Goal: Task Accomplishment & Management: Use online tool/utility

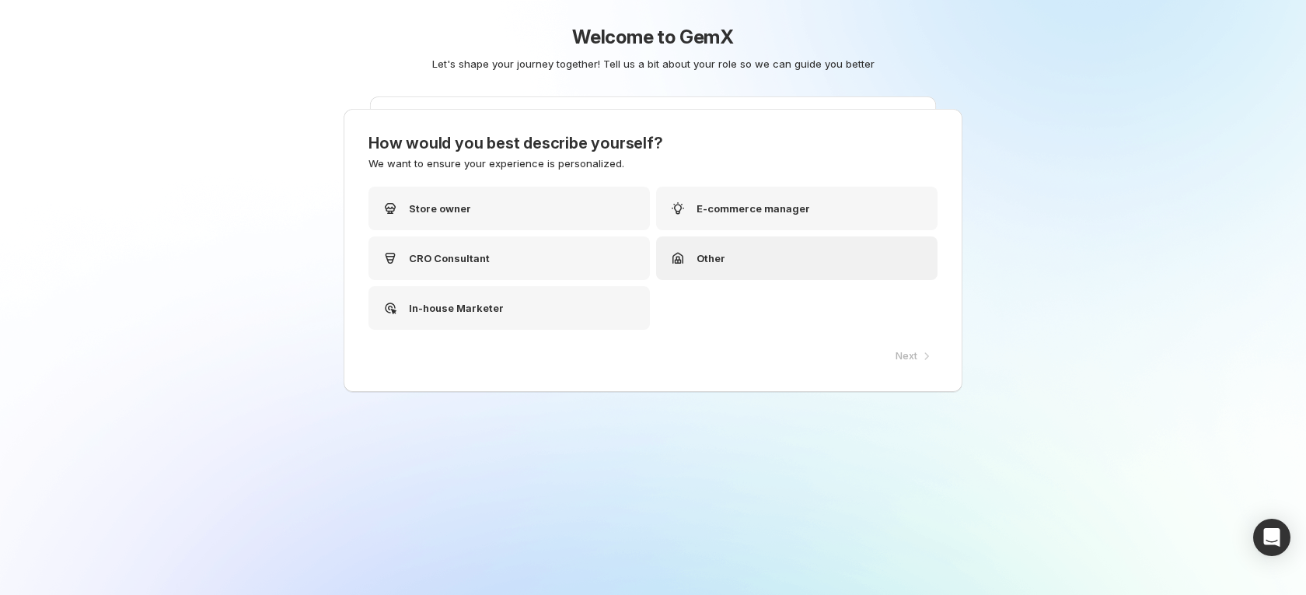
click at [704, 249] on div "Other" at bounding box center [697, 258] width 57 height 19
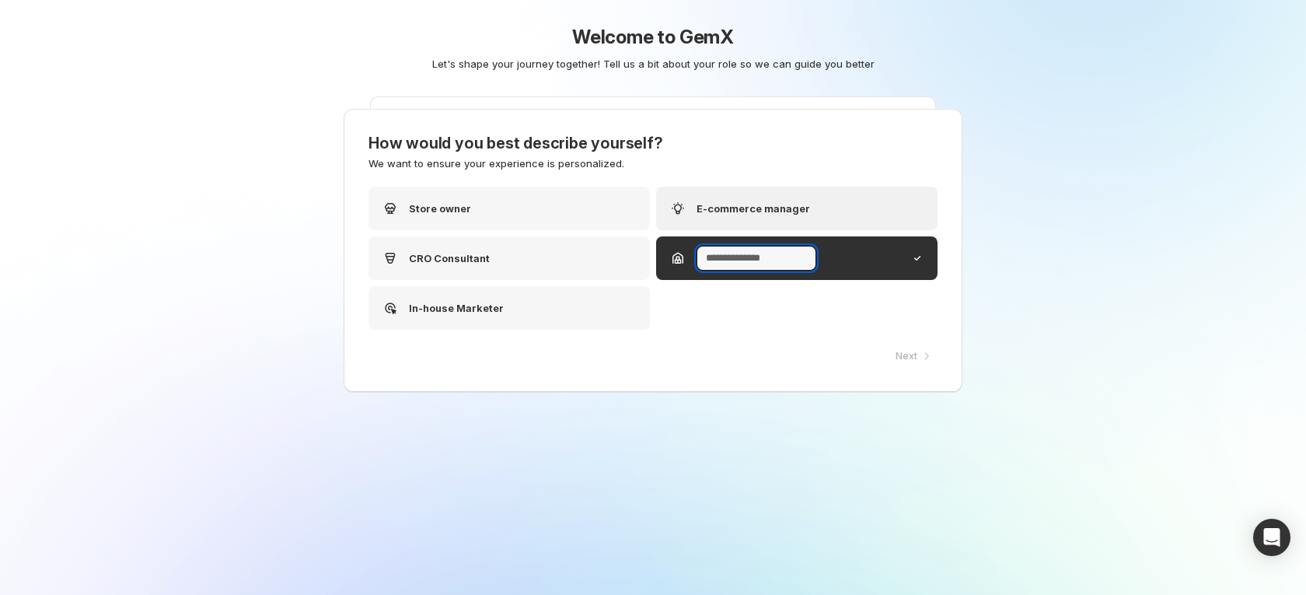
click at [837, 192] on div "E-commerce manager" at bounding box center [796, 209] width 281 height 44
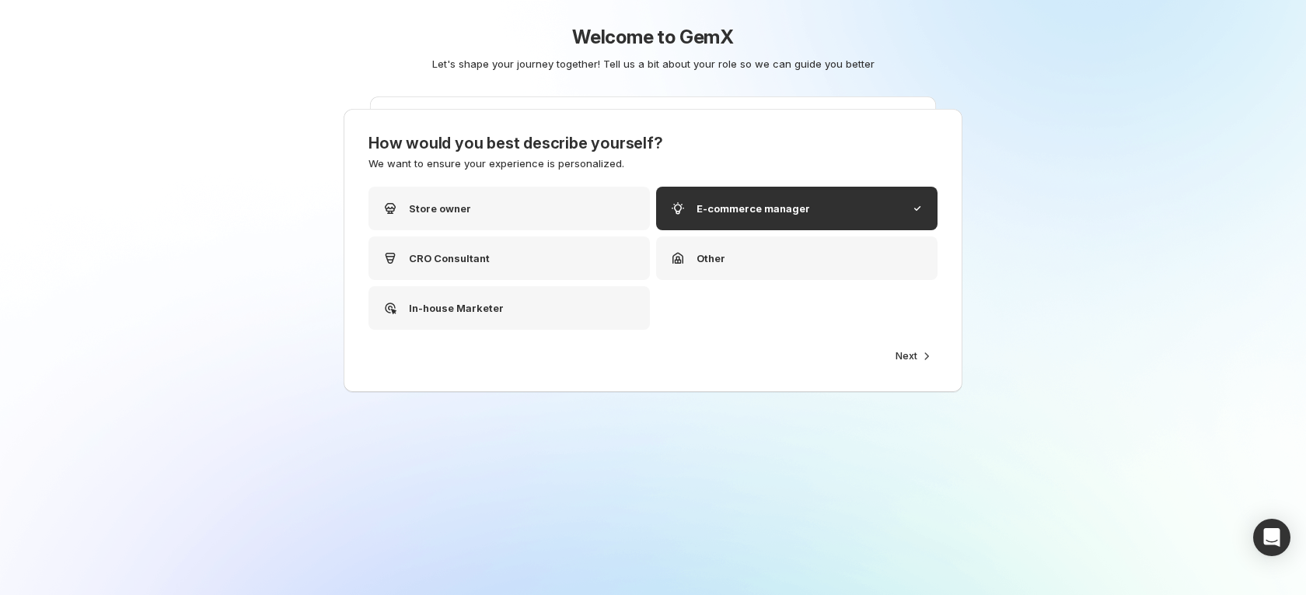
click at [910, 362] on button "Next" at bounding box center [911, 356] width 51 height 22
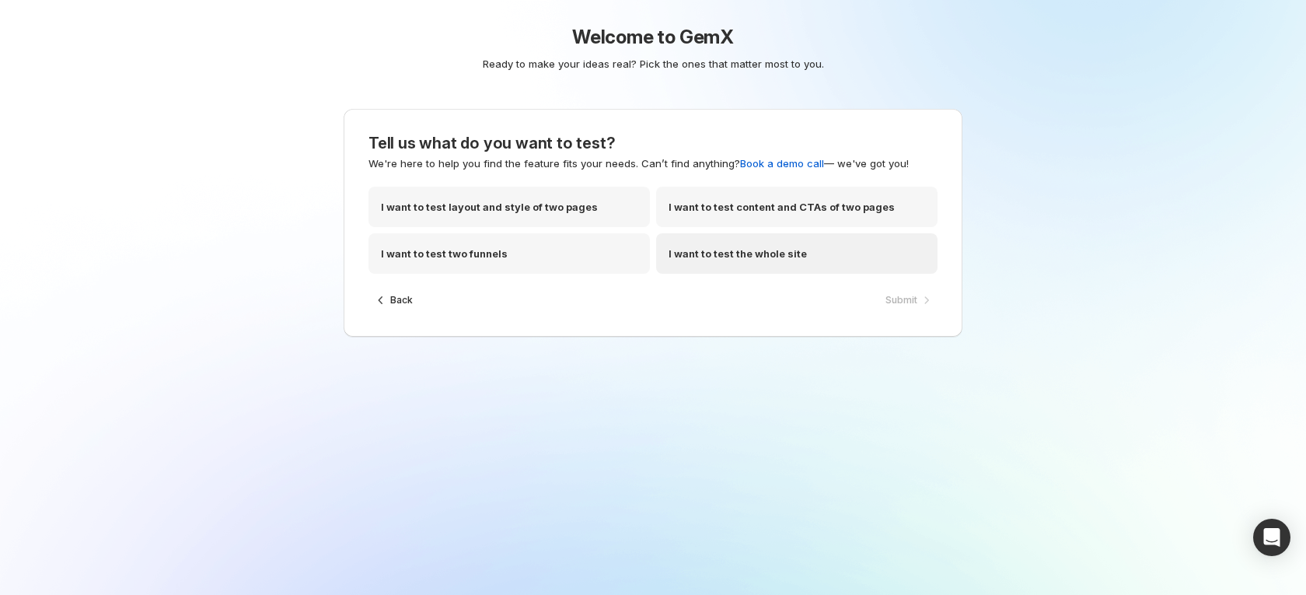
click at [795, 250] on p "I want to test the whole site" at bounding box center [738, 254] width 138 height 16
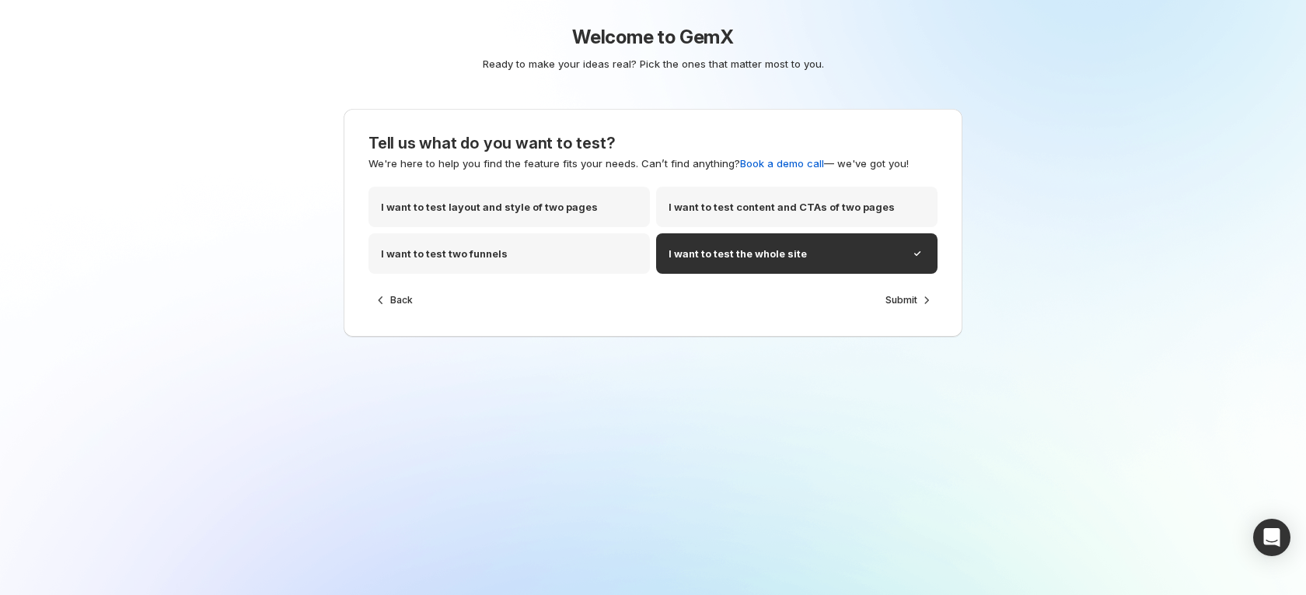
click at [896, 303] on span "Submit" at bounding box center [901, 300] width 32 height 12
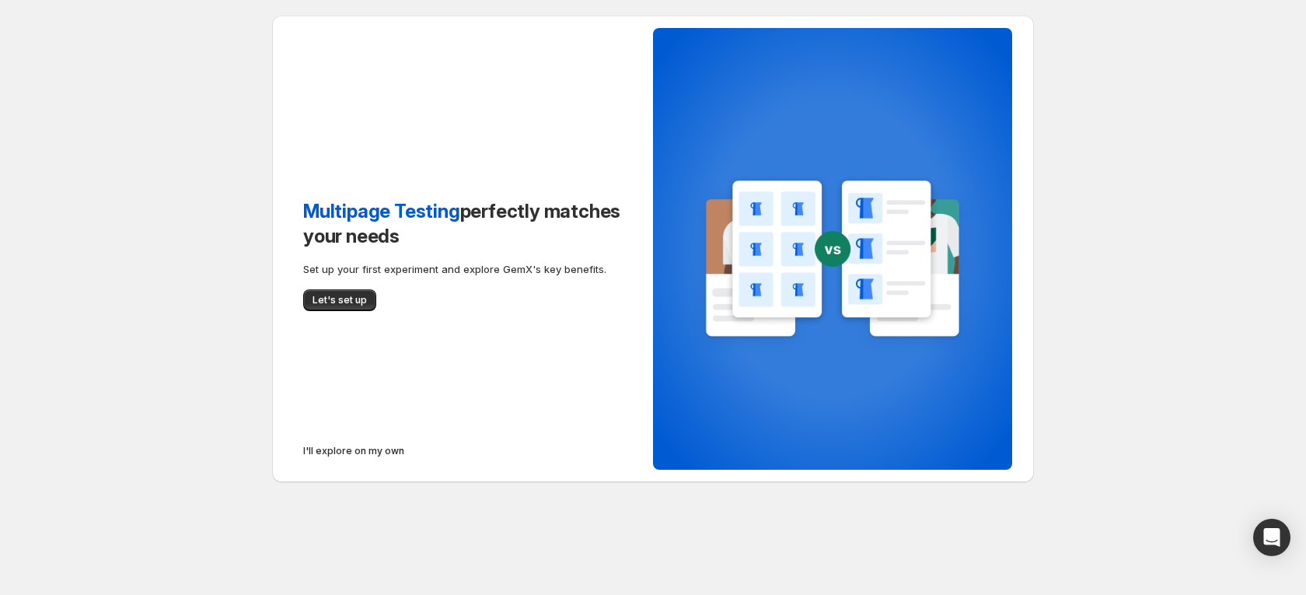
drag, startPoint x: 330, startPoint y: 292, endPoint x: 338, endPoint y: 292, distance: 7.8
click at [336, 292] on button "Let's set up" at bounding box center [339, 300] width 73 height 22
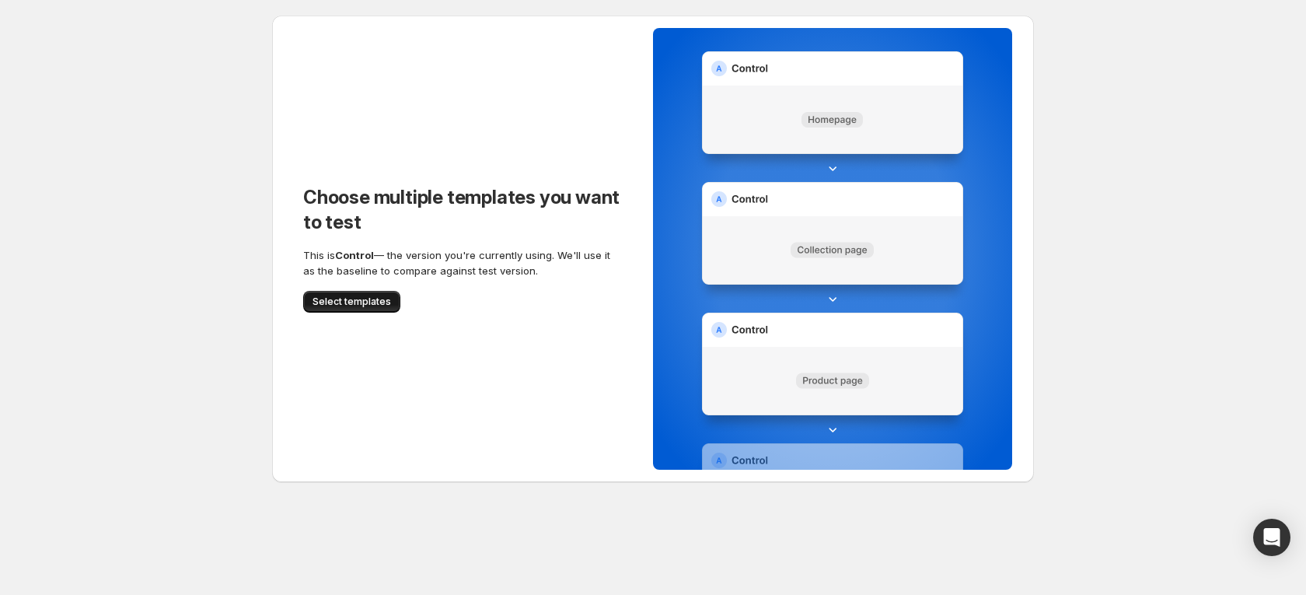
click at [368, 298] on span "Select templates" at bounding box center [352, 301] width 79 height 12
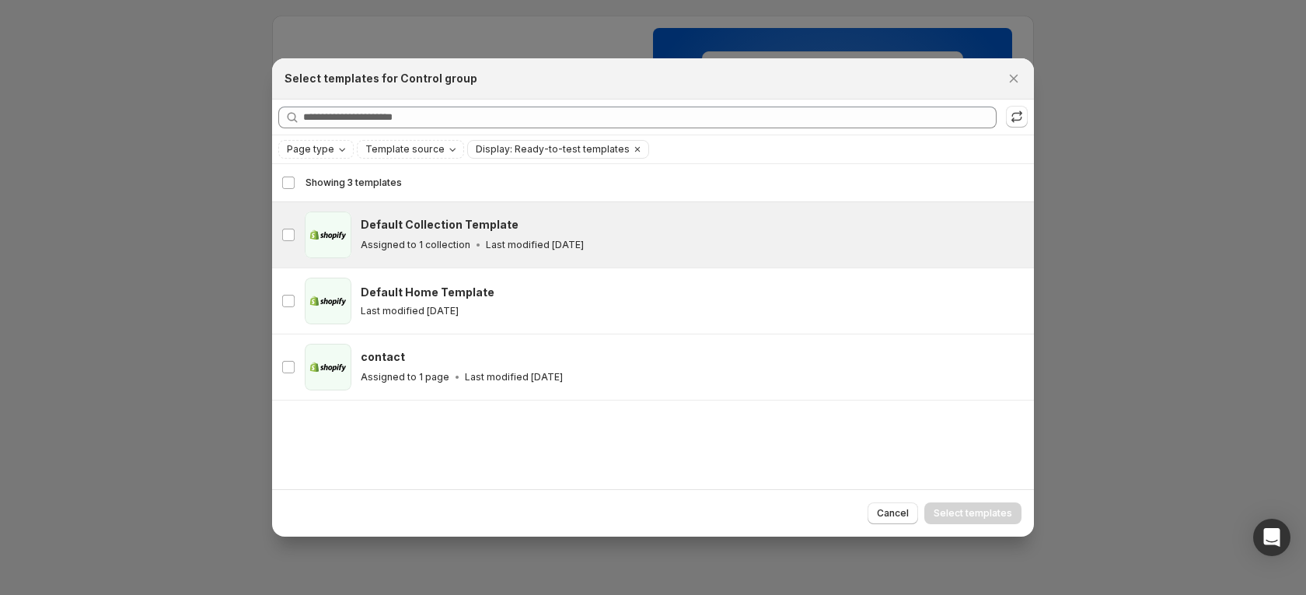
click at [527, 250] on p "Last modified [DATE]" at bounding box center [535, 245] width 98 height 12
drag, startPoint x: 956, startPoint y: 491, endPoint x: 959, endPoint y: 504, distance: 12.7
click at [959, 504] on div "Cancel Select templates" at bounding box center [653, 512] width 762 height 47
click at [955, 506] on button "Select templates" at bounding box center [972, 513] width 97 height 22
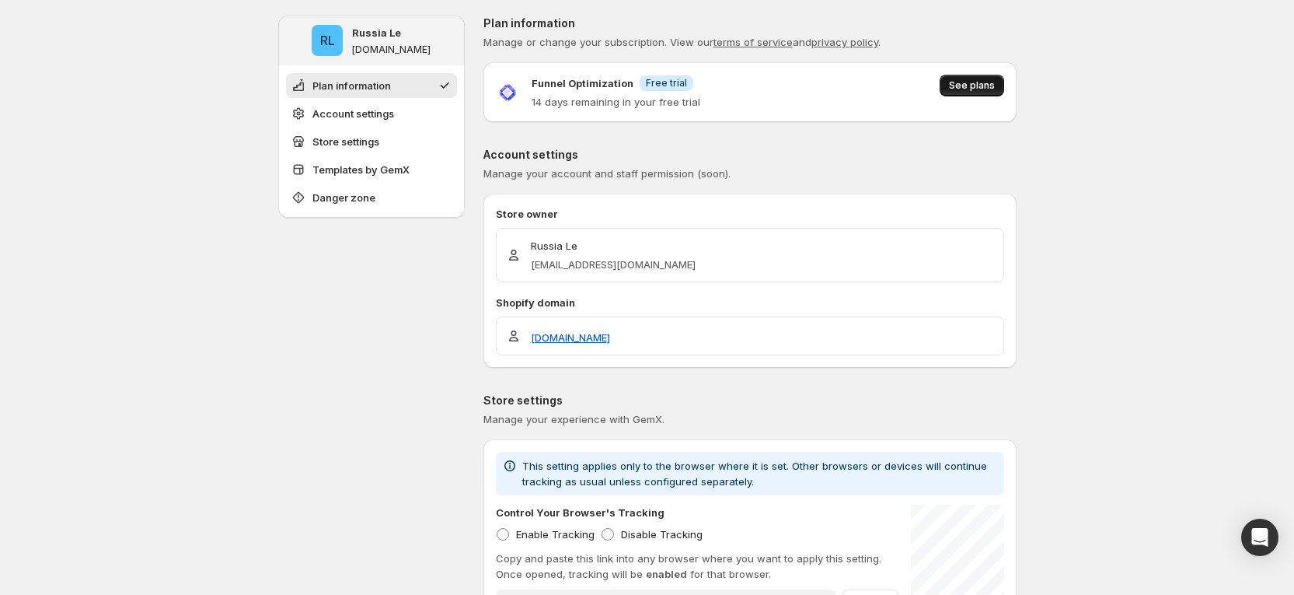
click at [957, 79] on span "See plans" at bounding box center [972, 85] width 46 height 12
